Goal: Task Accomplishment & Management: Manage account settings

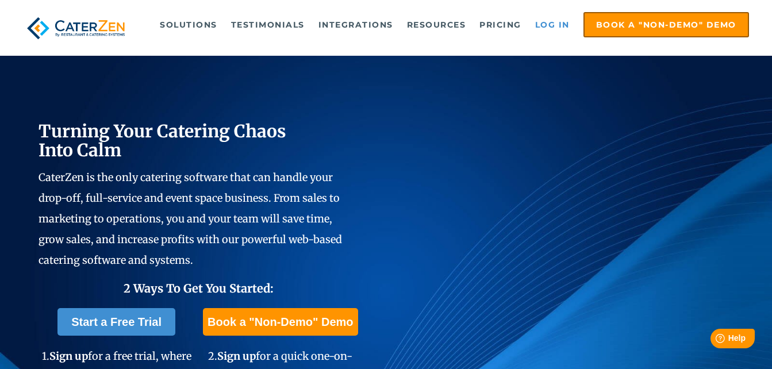
click at [557, 28] on link "Log in" at bounding box center [552, 24] width 46 height 23
click at [554, 20] on link "Log in" at bounding box center [552, 24] width 46 height 23
click at [551, 27] on link "Log in" at bounding box center [552, 24] width 46 height 23
